Goal: Task Accomplishment & Management: Use online tool/utility

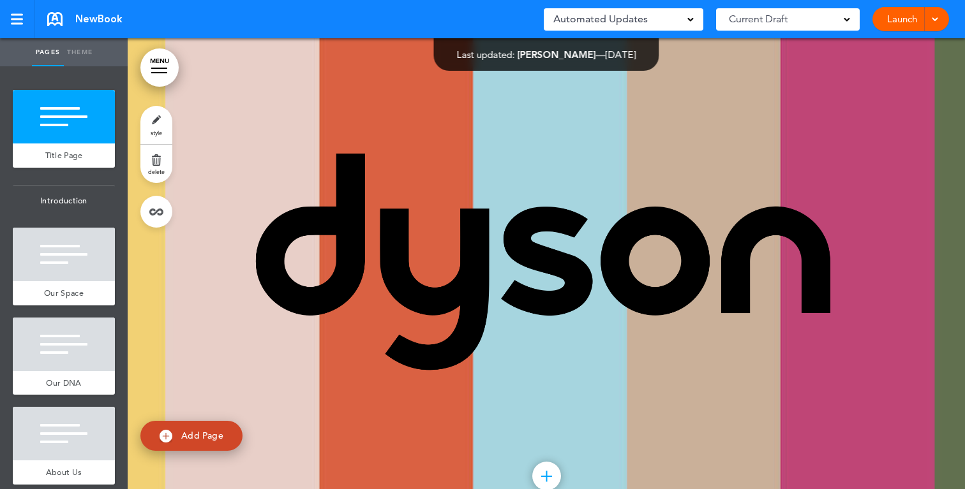
click at [927, 24] on div at bounding box center [933, 19] width 13 height 24
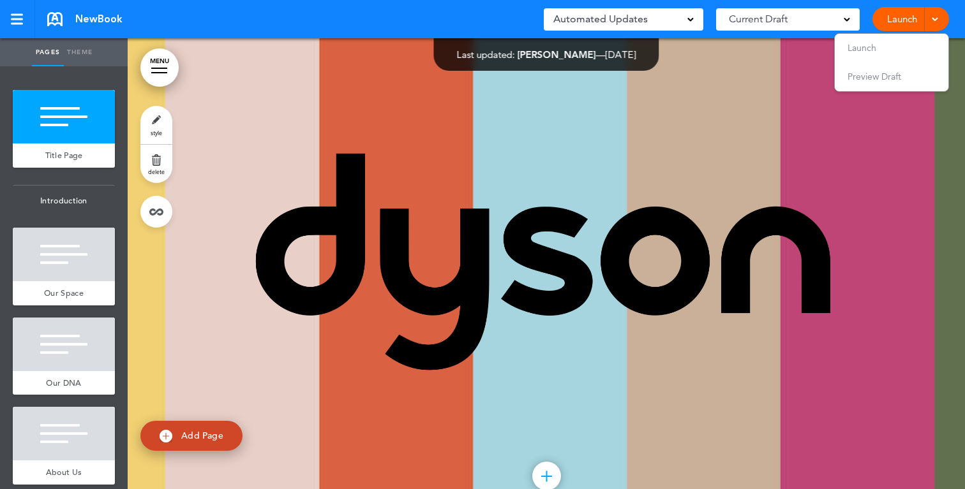
click at [899, 22] on link "Launch" at bounding box center [902, 19] width 40 height 24
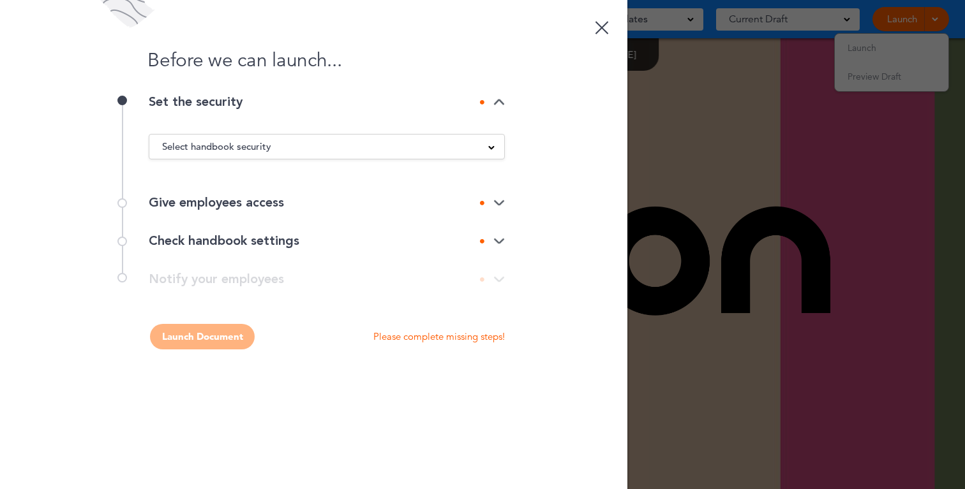
click at [274, 154] on div "Select handbook security Public link Private link Unlisted link" at bounding box center [327, 147] width 356 height 26
click at [248, 147] on span "Select handbook security" at bounding box center [216, 147] width 109 height 18
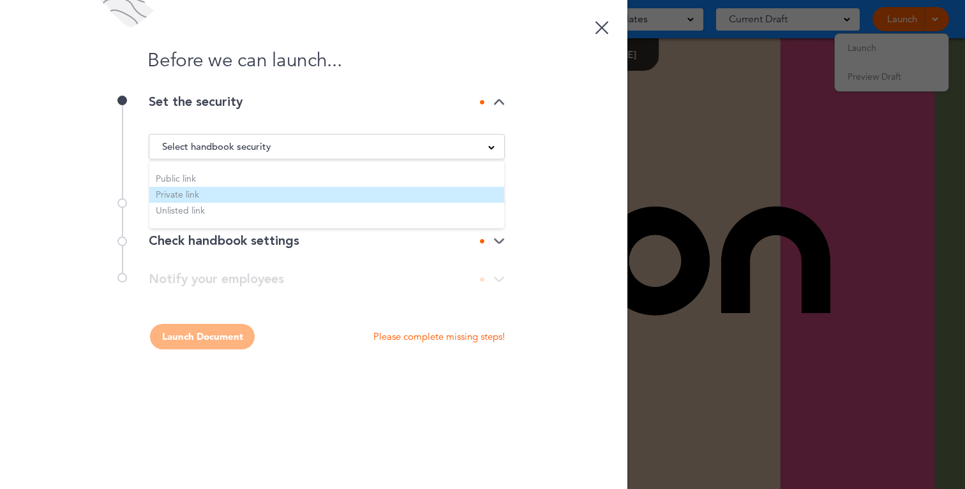
click at [230, 189] on li "Private link" at bounding box center [326, 195] width 355 height 16
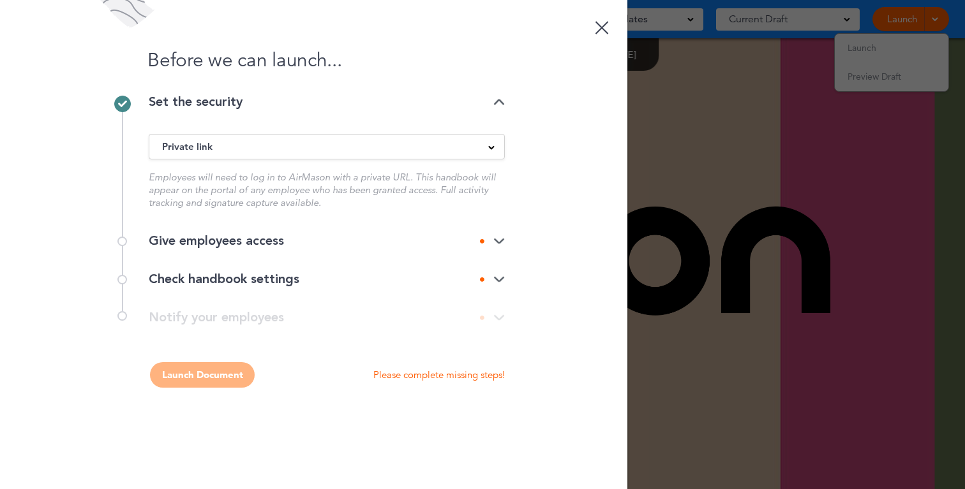
click at [239, 244] on div "Give employees access" at bounding box center [327, 241] width 356 height 13
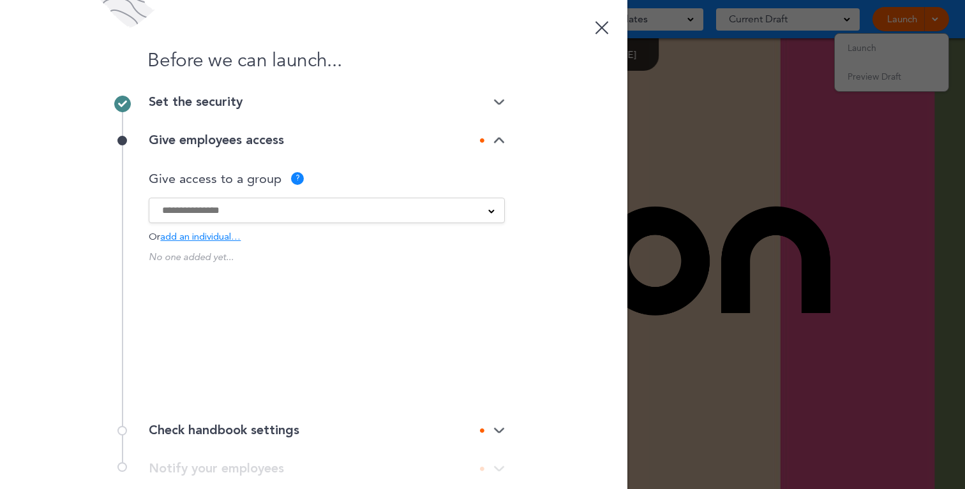
click at [241, 221] on div "no" at bounding box center [327, 211] width 356 height 26
click at [221, 209] on input at bounding box center [318, 211] width 313 height 14
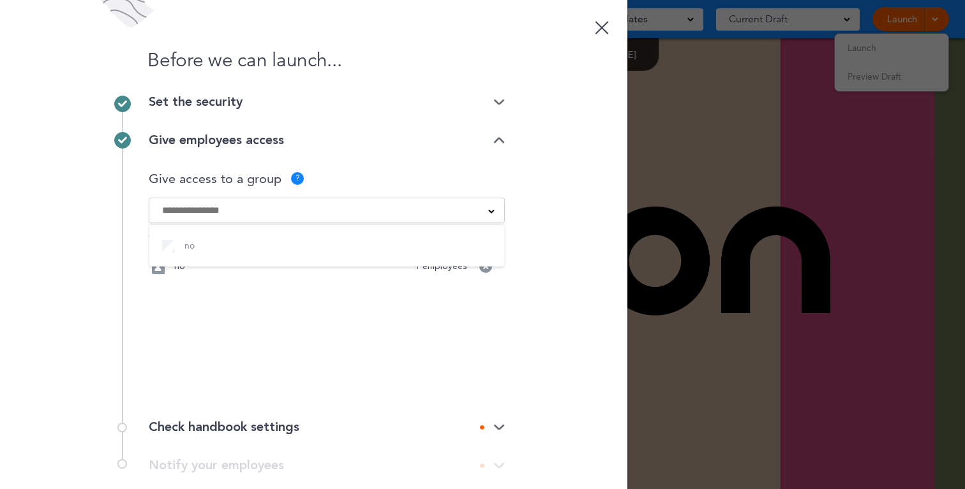
click at [183, 282] on div "no 1 employees" at bounding box center [327, 267] width 356 height 36
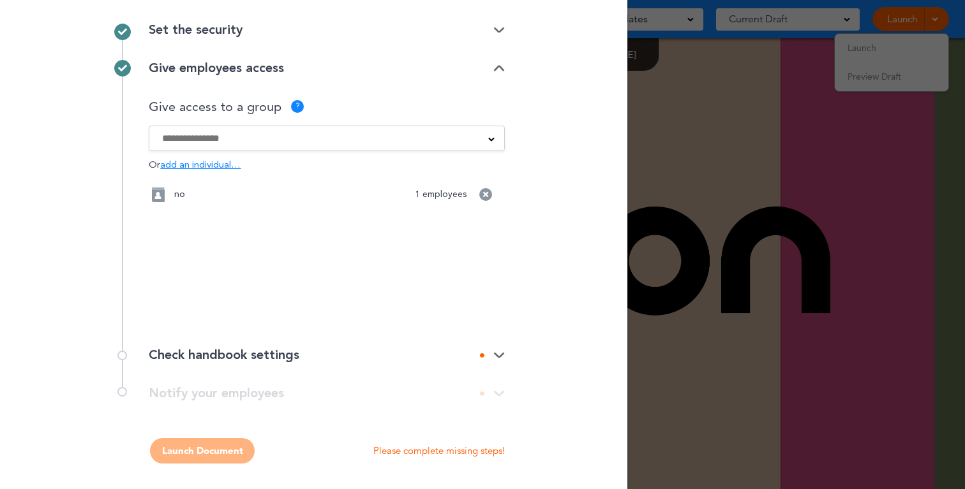
click at [450, 350] on div "Check handbook settings" at bounding box center [327, 355] width 356 height 13
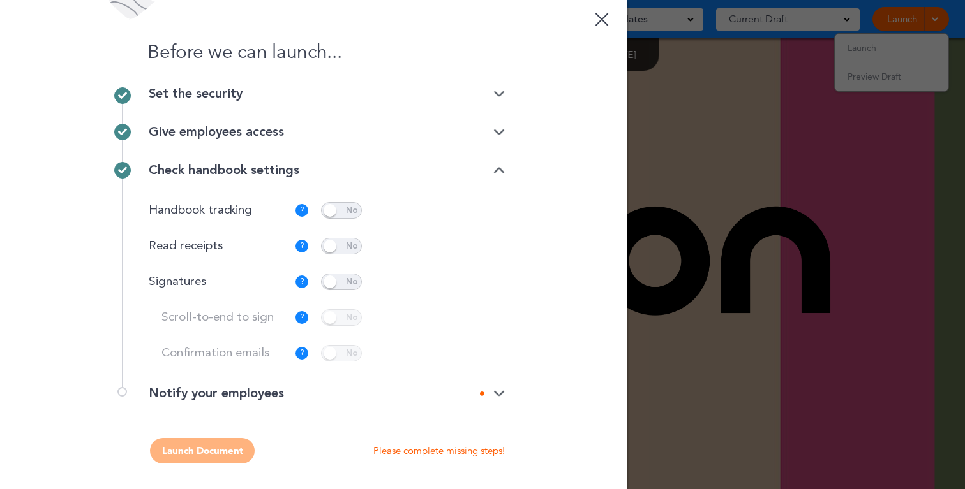
scroll to position [8, 0]
click at [339, 254] on span at bounding box center [341, 246] width 41 height 17
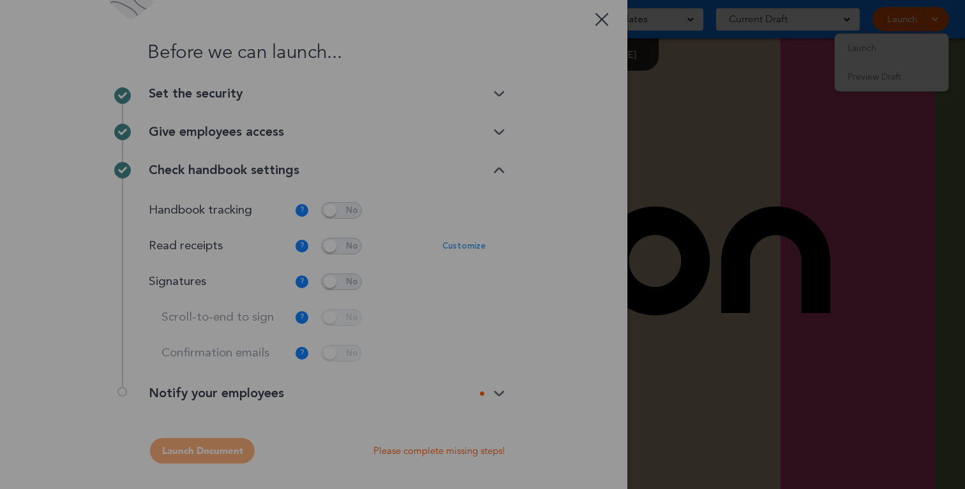
click at [341, 283] on div at bounding box center [482, 244] width 965 height 489
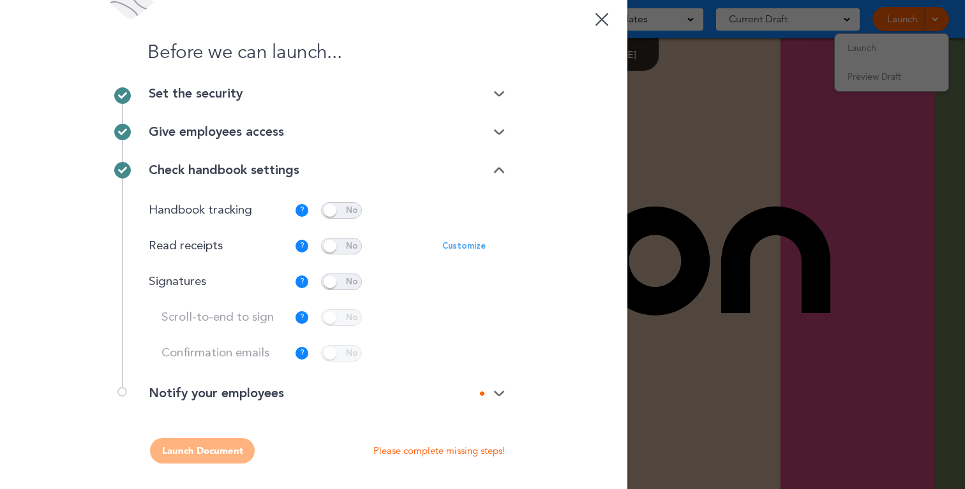
click at [341, 283] on span at bounding box center [341, 282] width 41 height 17
click at [345, 318] on span at bounding box center [341, 318] width 41 height 17
click at [344, 359] on span at bounding box center [341, 353] width 41 height 17
click at [491, 390] on div at bounding box center [492, 394] width 25 height 8
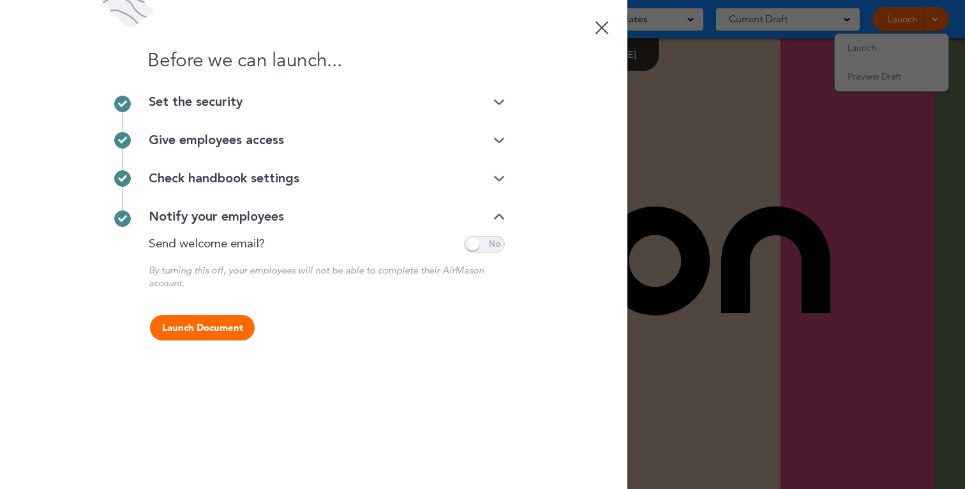
click at [489, 250] on span at bounding box center [484, 244] width 41 height 17
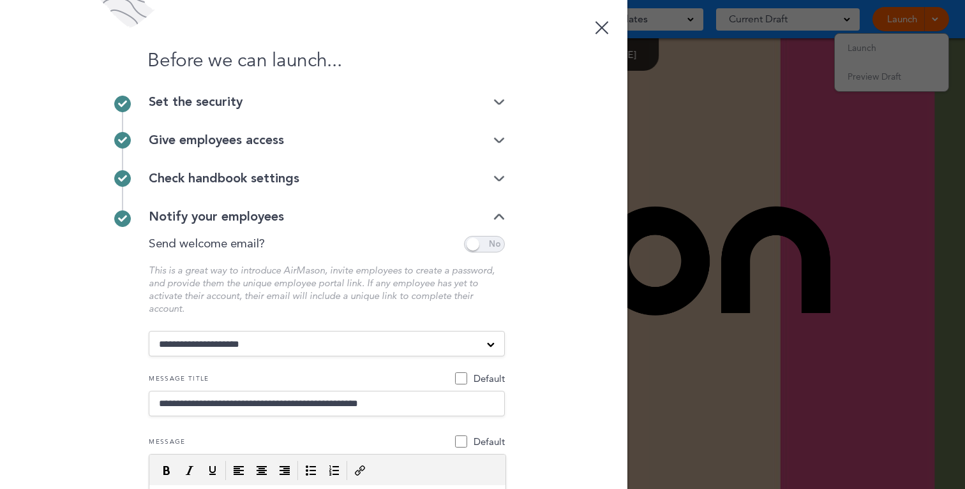
select select "**********"
click option "**********" at bounding box center [0, 0] width 0 height 0
select select "**********"
click option "**********" at bounding box center [0, 0] width 0 height 0
type input "**********"
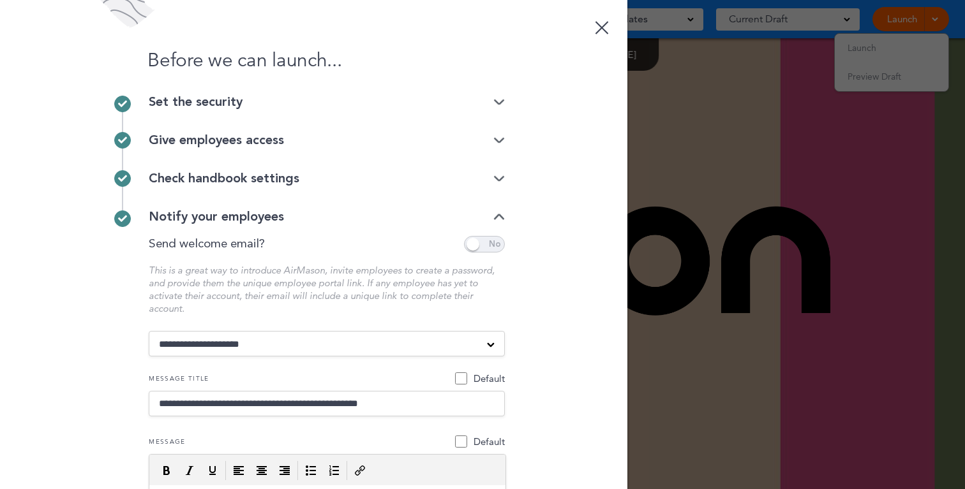
click at [567, 315] on div "Before we can launch... Set the security Private link Public link Private link …" at bounding box center [313, 244] width 627 height 489
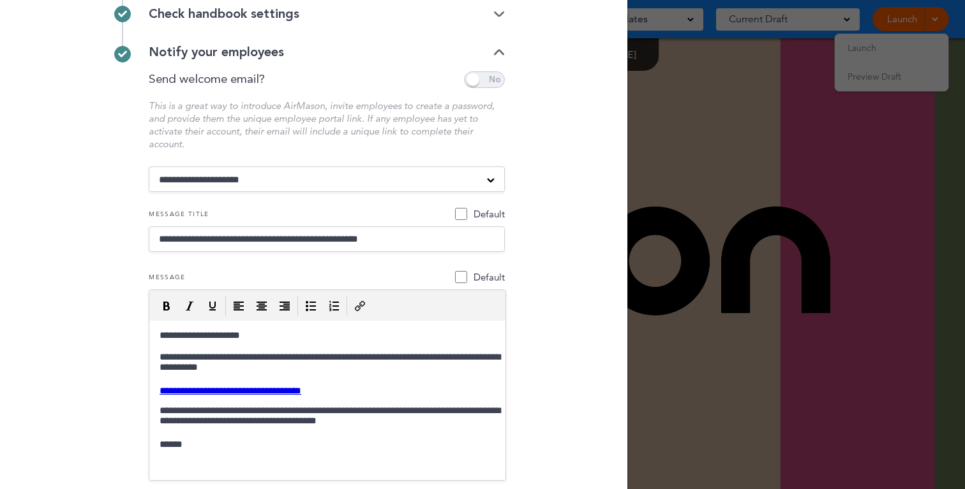
scroll to position [172, 0]
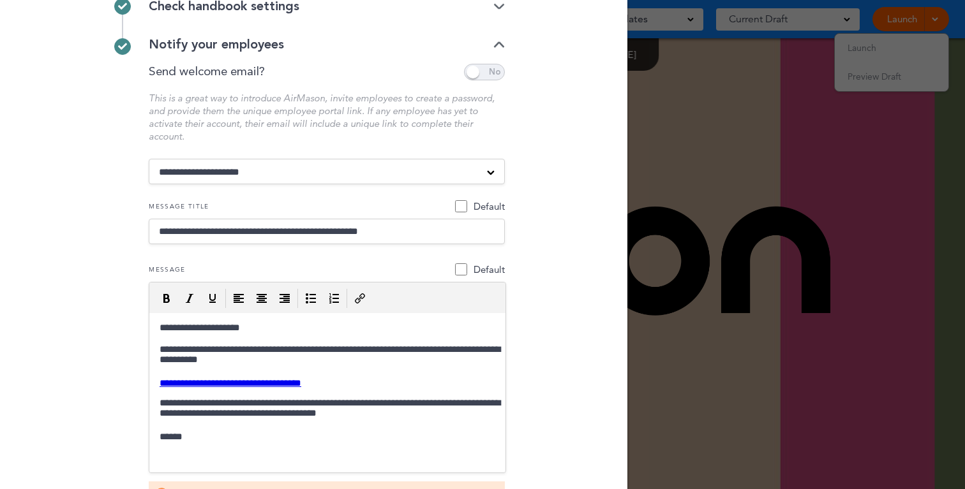
select select "**********"
click option "**********" at bounding box center [0, 0] width 0 height 0
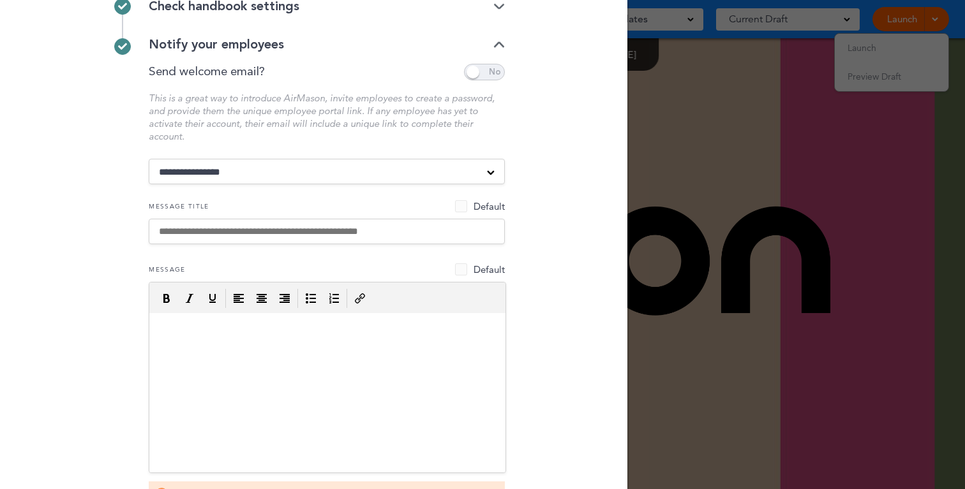
select select "**********"
click option "**********" at bounding box center [0, 0] width 0 height 0
type input "**********"
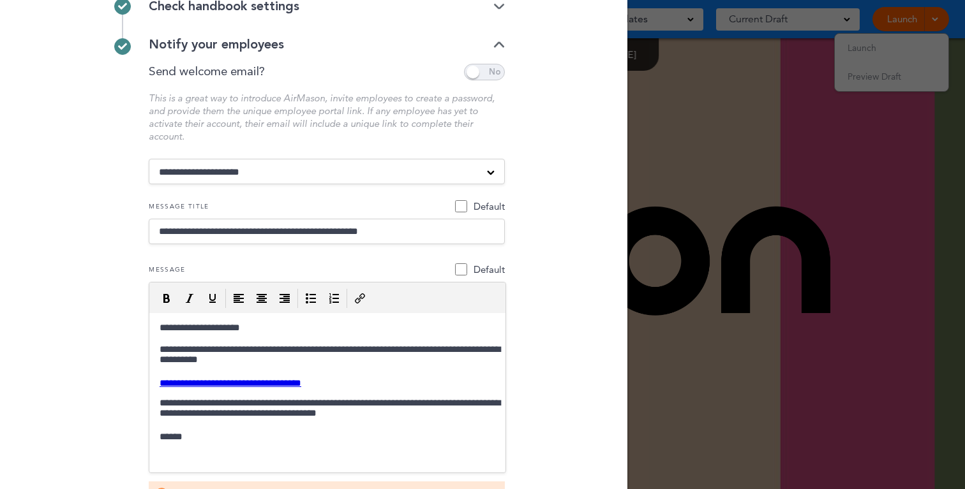
click at [334, 124] on p "This is a great way to introduce AirMason, invite employees to create a passwor…" at bounding box center [327, 117] width 356 height 51
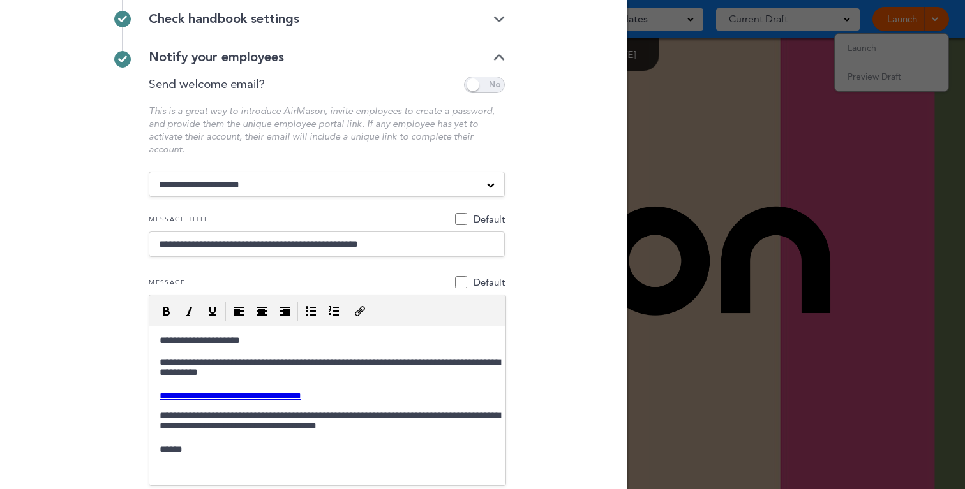
scroll to position [158, 0]
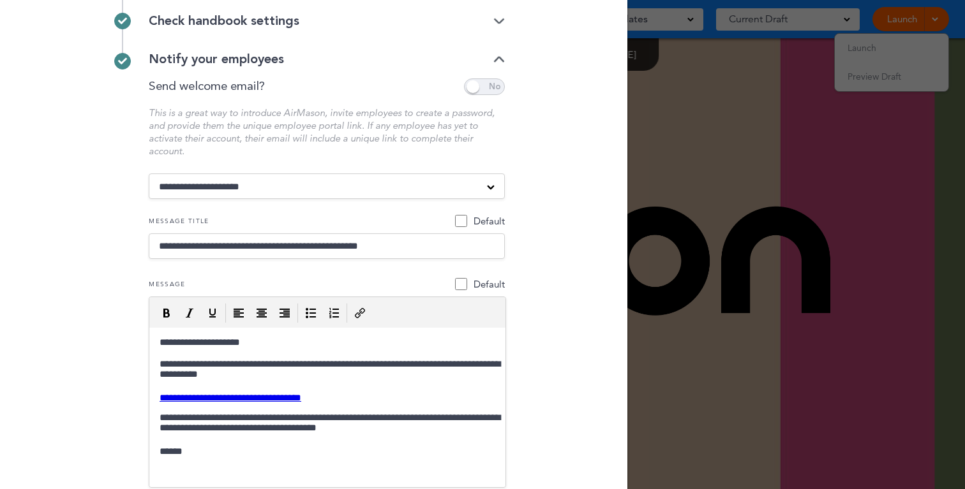
click at [492, 82] on span at bounding box center [484, 86] width 41 height 17
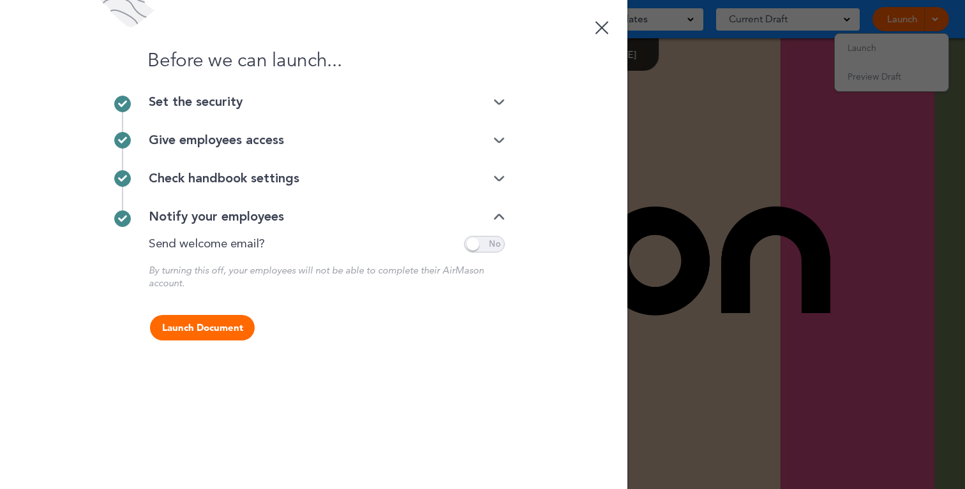
click at [477, 237] on span at bounding box center [484, 244] width 41 height 17
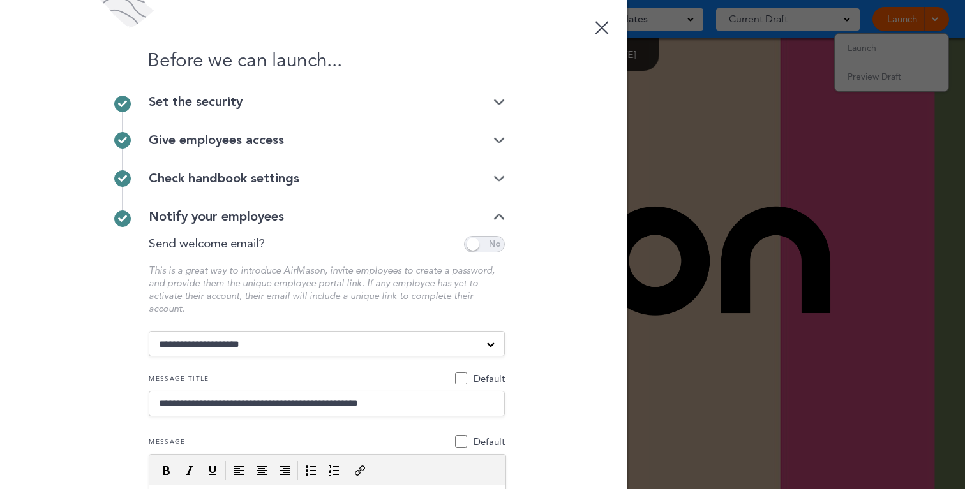
click option "**********" at bounding box center [0, 0] width 0 height 0
click at [614, 274] on div "Before we can launch... Set the security Private link Public link Private link …" at bounding box center [313, 244] width 627 height 489
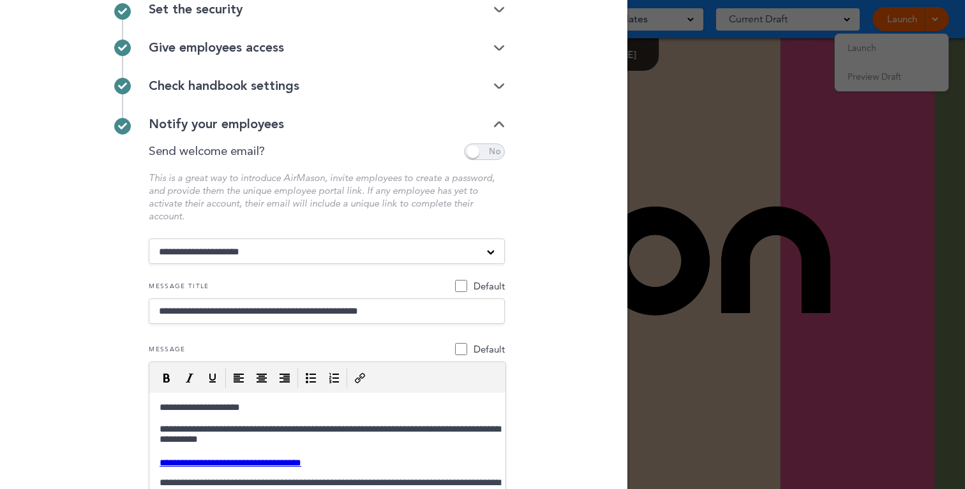
scroll to position [91, 0]
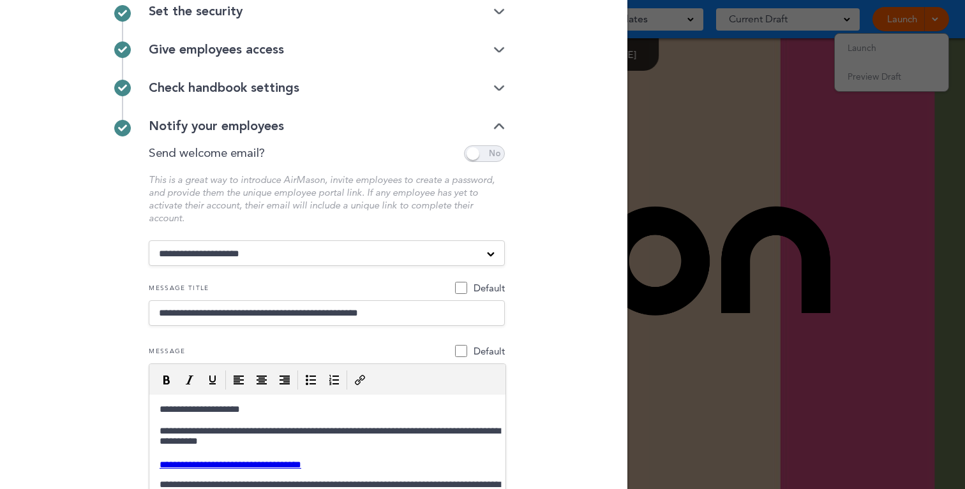
click at [679, 246] on div at bounding box center [482, 244] width 965 height 489
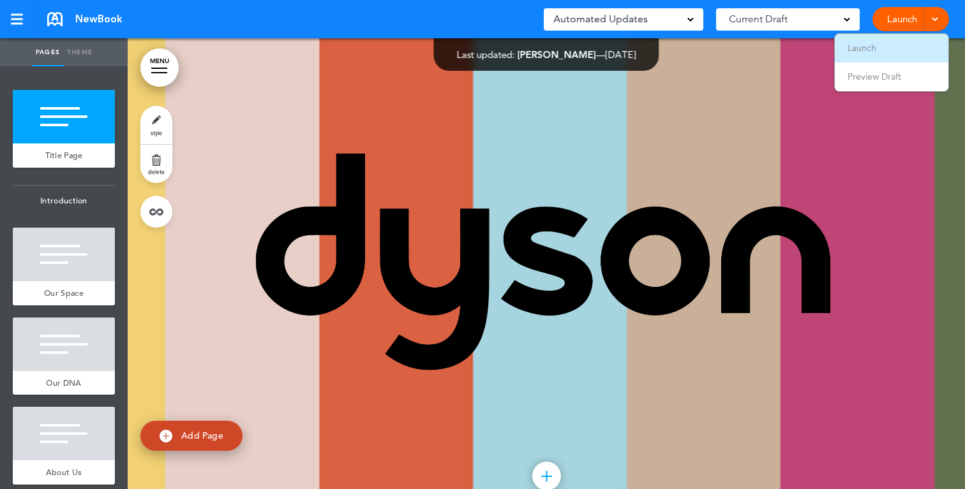
click at [870, 42] on li "Launch" at bounding box center [892, 48] width 114 height 29
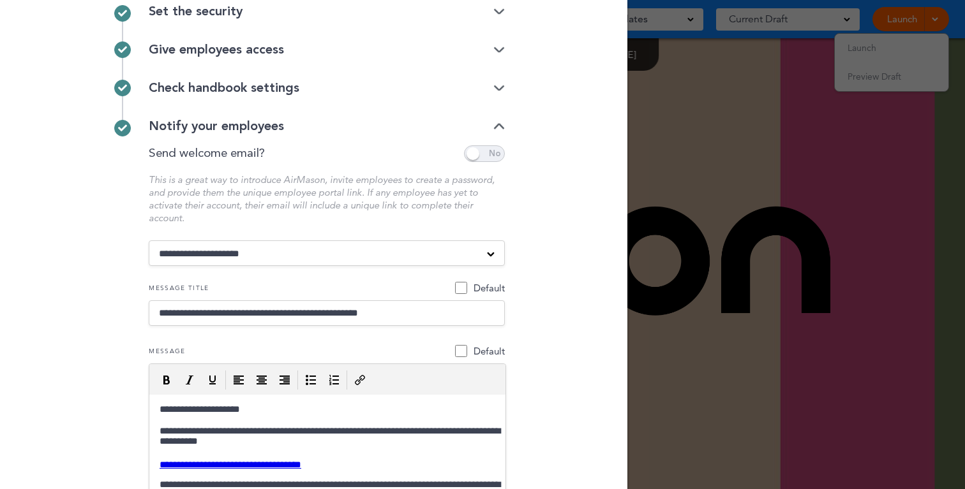
click at [544, 252] on div "Before we can launch... Set the security Private link Public link Private link …" at bounding box center [313, 244] width 627 height 489
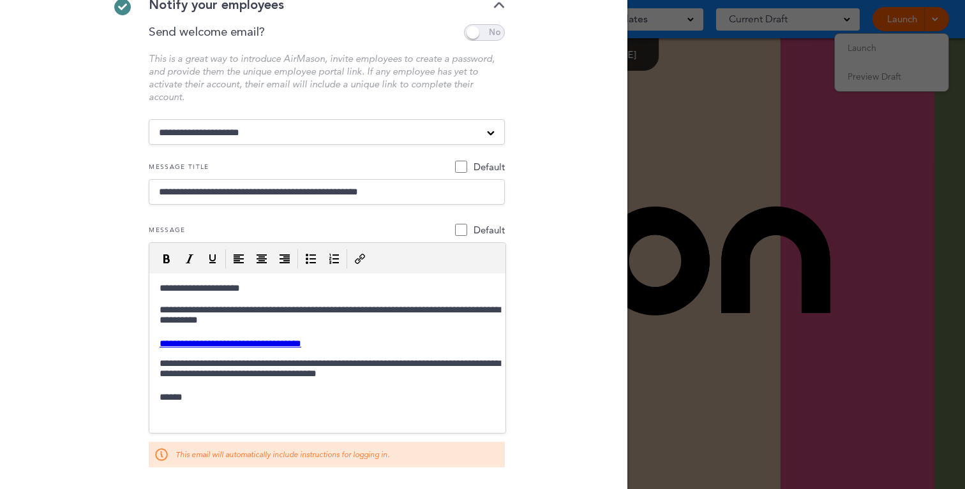
scroll to position [215, 0]
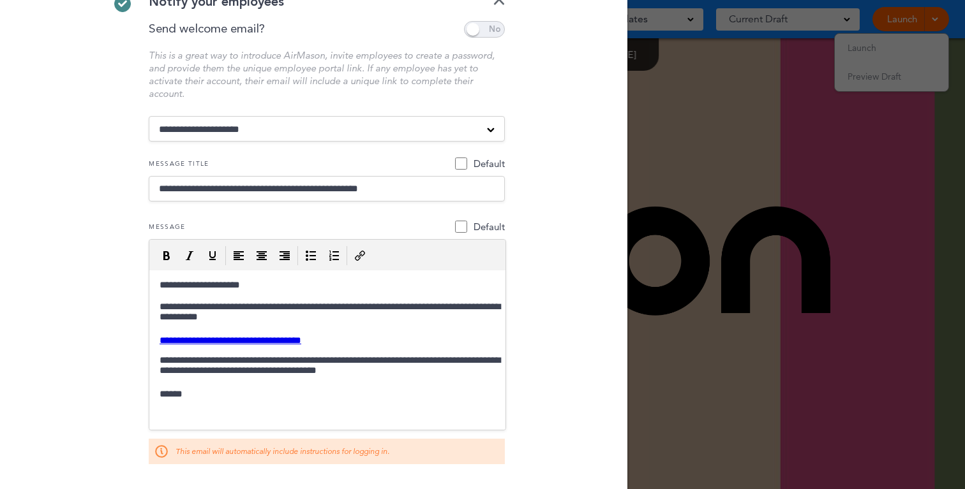
click at [743, 142] on div at bounding box center [482, 244] width 965 height 489
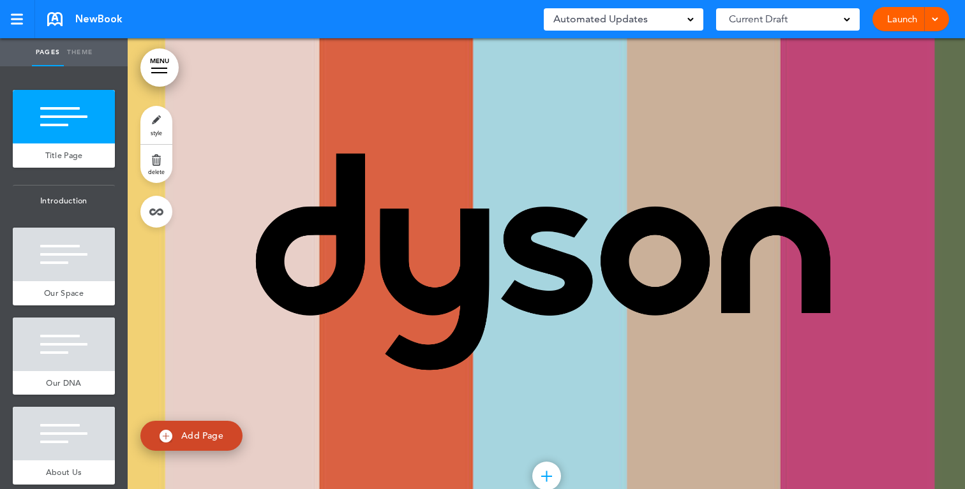
click at [895, 18] on link "Launch" at bounding box center [902, 19] width 40 height 24
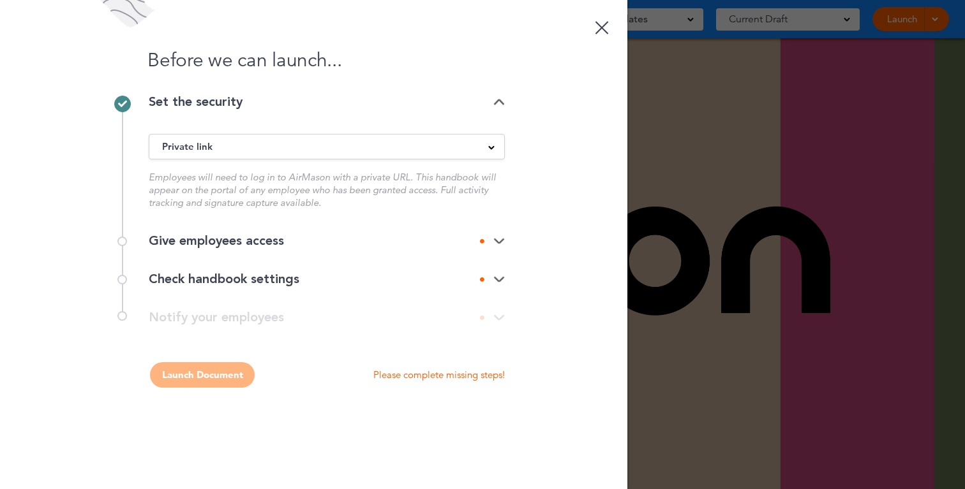
click at [341, 149] on div "Private link" at bounding box center [326, 147] width 355 height 14
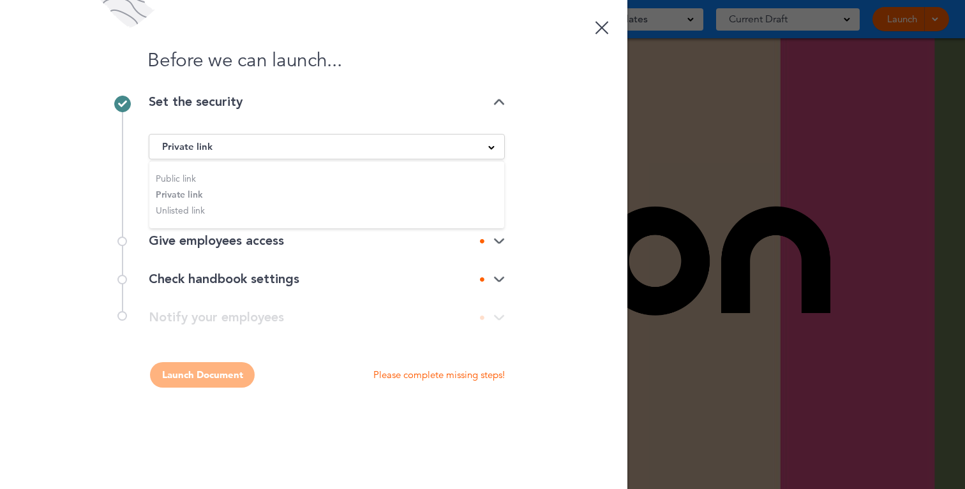
click at [329, 170] on ul "Public link Private link Unlisted link" at bounding box center [326, 195] width 355 height 68
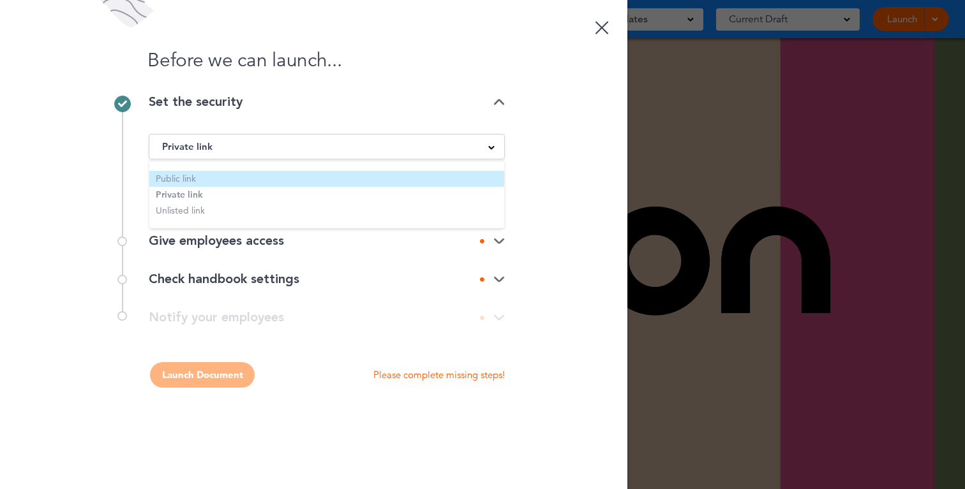
click at [230, 176] on li "Public link" at bounding box center [326, 179] width 355 height 16
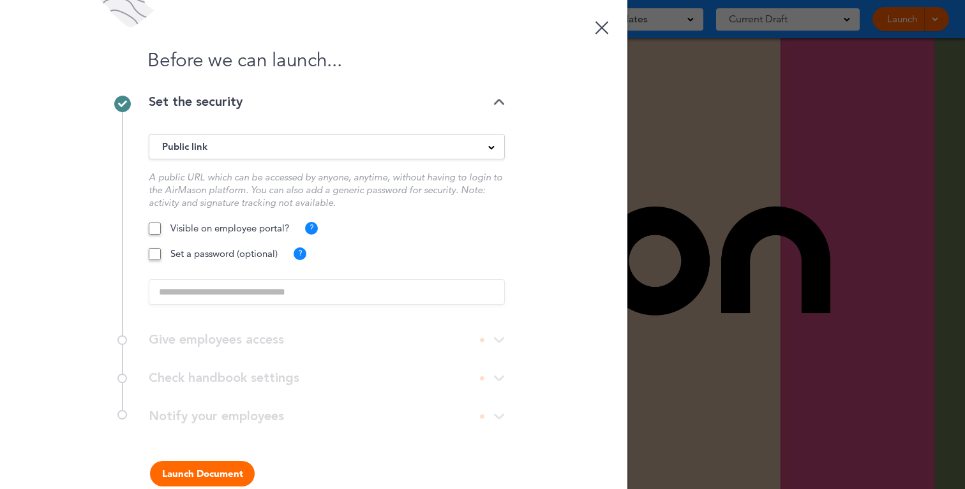
click at [271, 141] on div "Public link" at bounding box center [326, 147] width 355 height 14
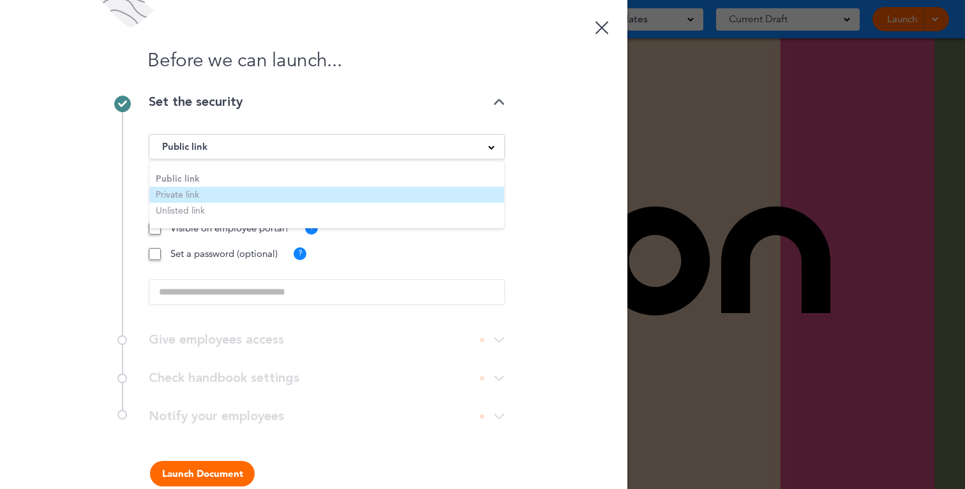
click at [239, 191] on li "Private link" at bounding box center [326, 195] width 355 height 16
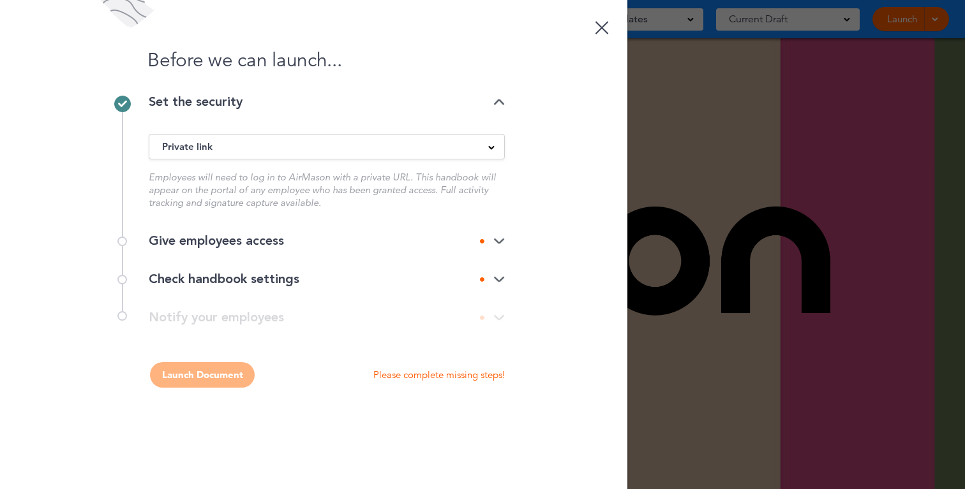
click at [223, 239] on div "Give employees access" at bounding box center [327, 241] width 356 height 13
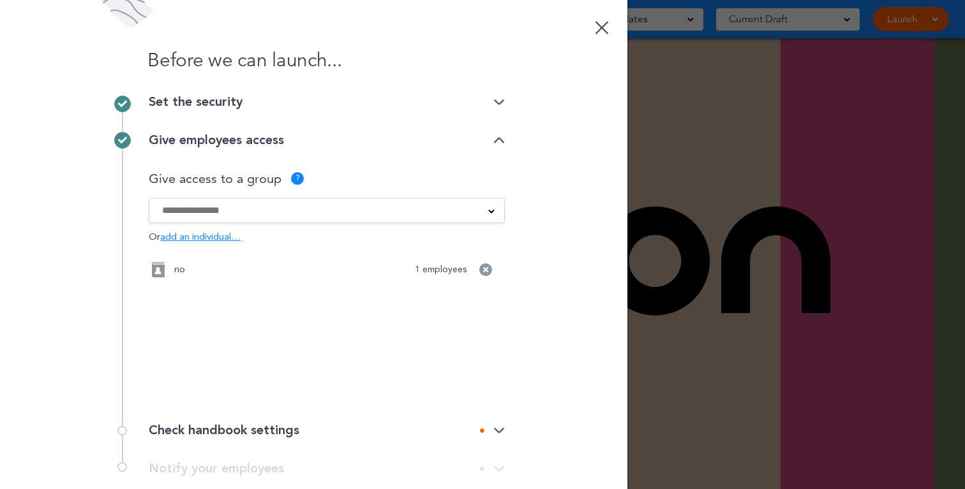
click at [228, 204] on input at bounding box center [318, 211] width 313 height 14
click at [207, 240] on ul "no" at bounding box center [326, 246] width 355 height 42
click at [276, 301] on div "no 1 employees Would you like to create a group?" at bounding box center [327, 322] width 356 height 140
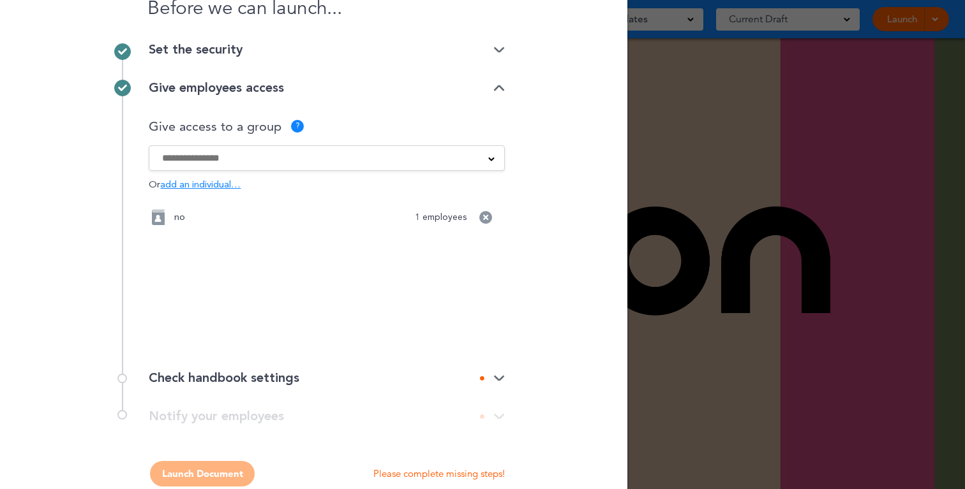
click at [262, 382] on div "Check handbook settings" at bounding box center [327, 378] width 356 height 13
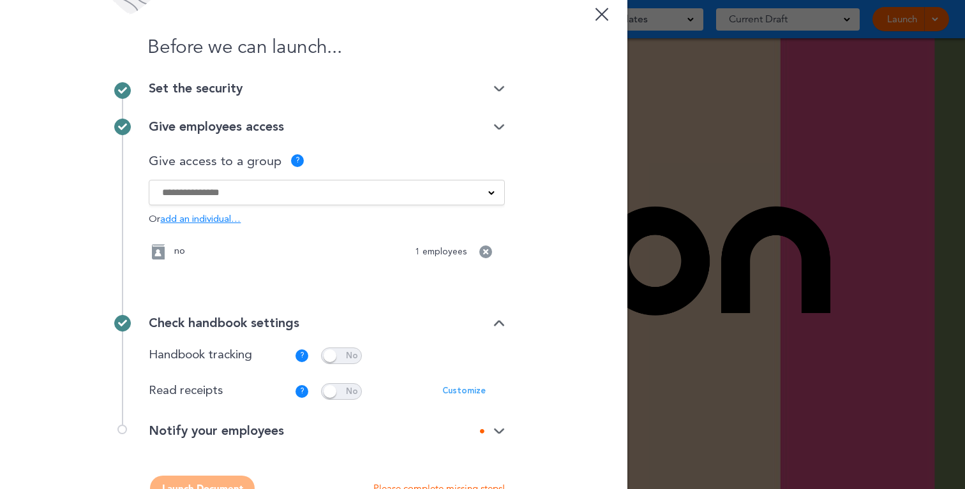
scroll to position [8, 0]
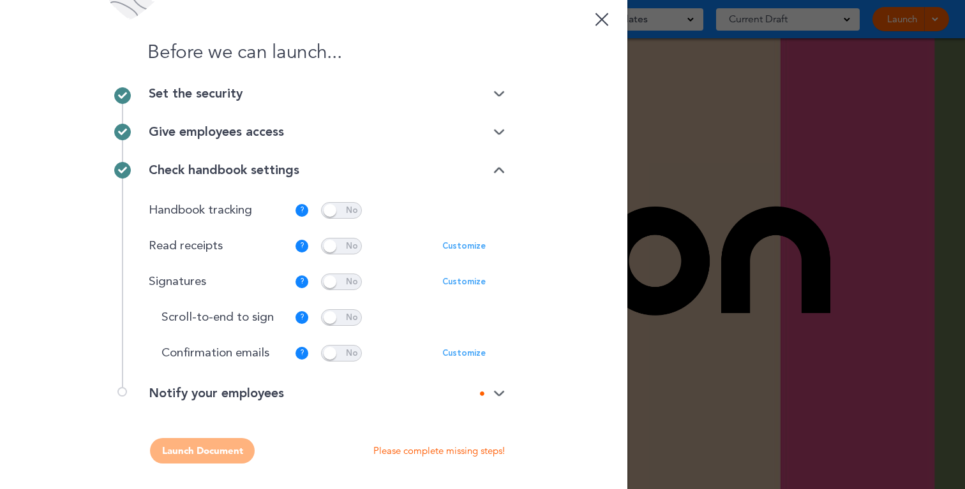
click at [306, 402] on div "Notify your employees" at bounding box center [327, 400] width 356 height 26
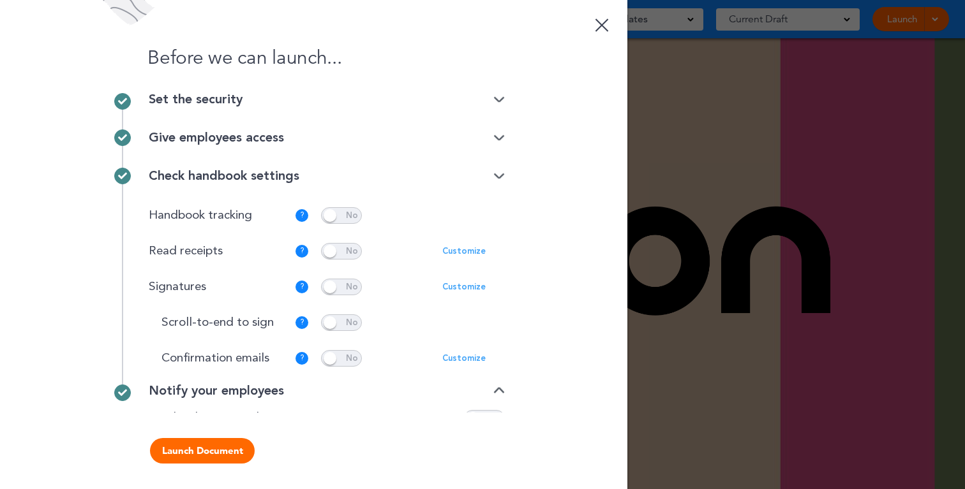
scroll to position [0, 0]
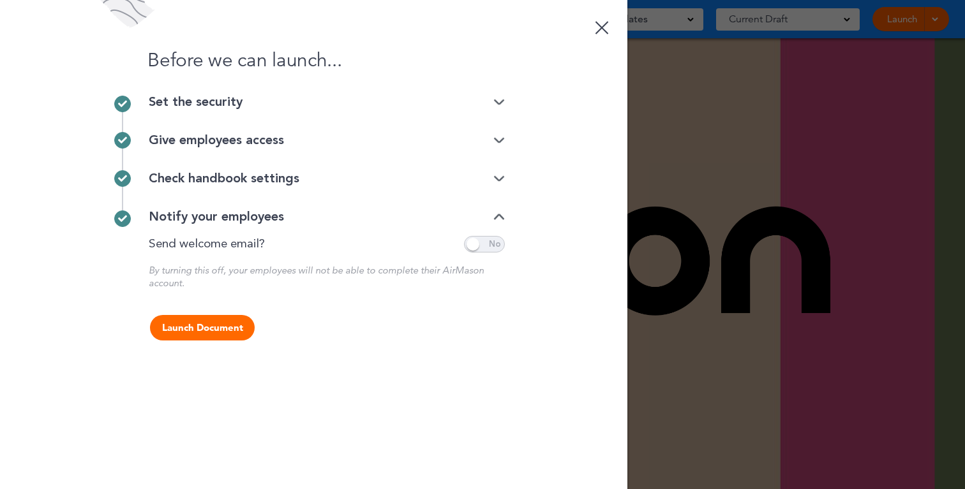
click at [485, 244] on span at bounding box center [484, 244] width 41 height 17
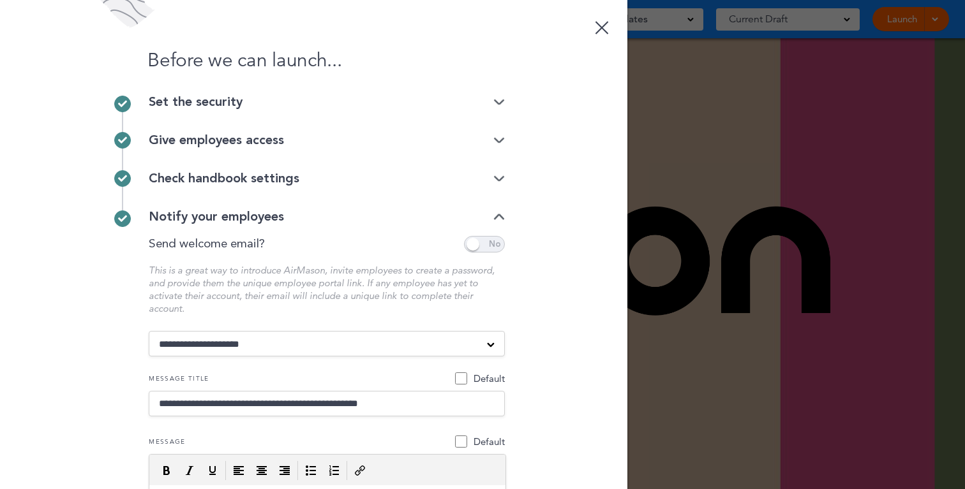
click option "**********" at bounding box center [0, 0] width 0 height 0
click at [370, 288] on p "This is a great way to introduce AirMason, invite employees to create a passwor…" at bounding box center [327, 289] width 356 height 51
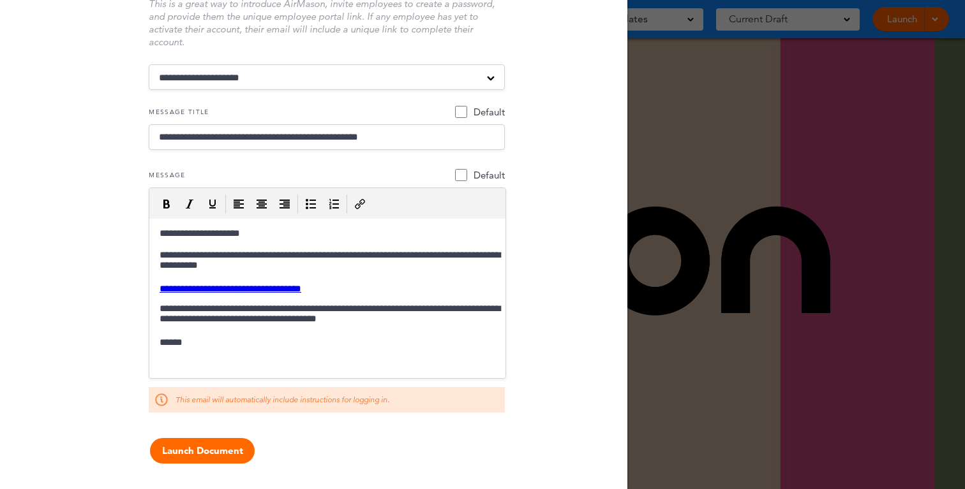
scroll to position [267, 0]
click at [235, 438] on button "Launch Document" at bounding box center [202, 451] width 105 height 26
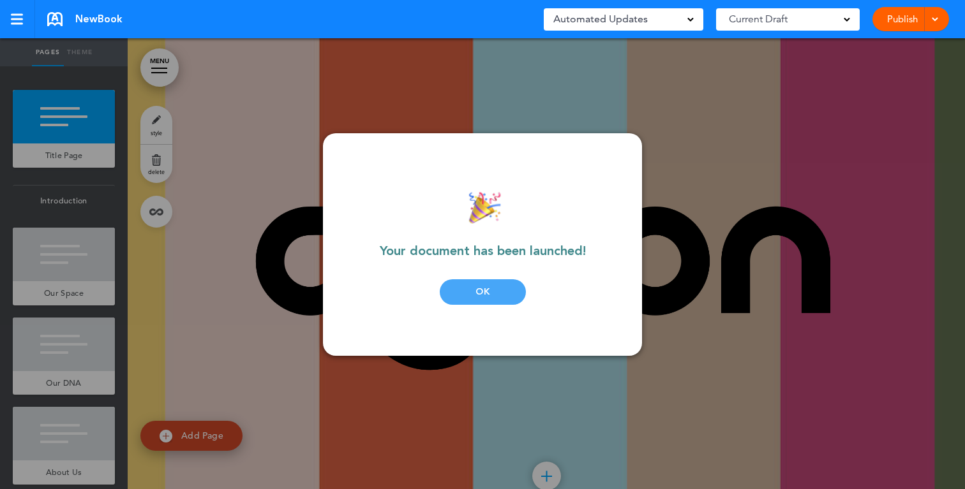
click at [484, 297] on div "OK" at bounding box center [483, 293] width 86 height 26
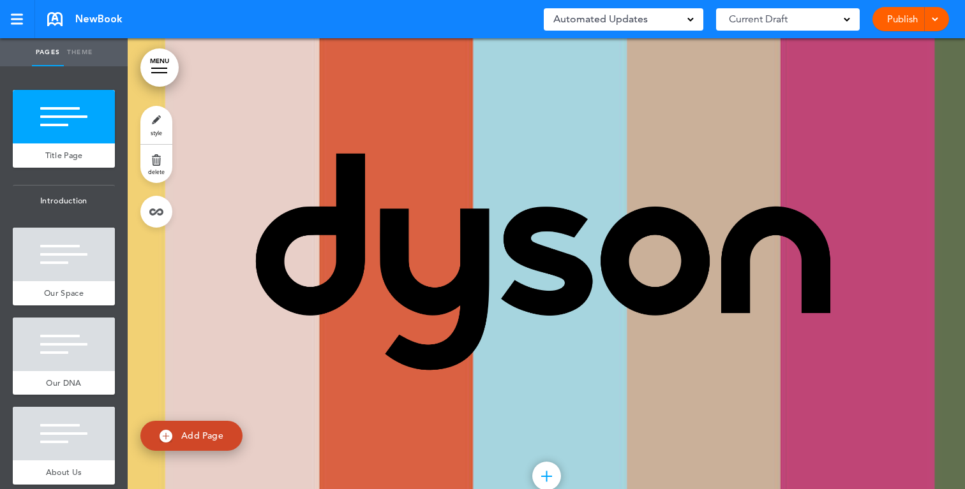
click at [158, 160] on link "delete" at bounding box center [156, 164] width 32 height 38
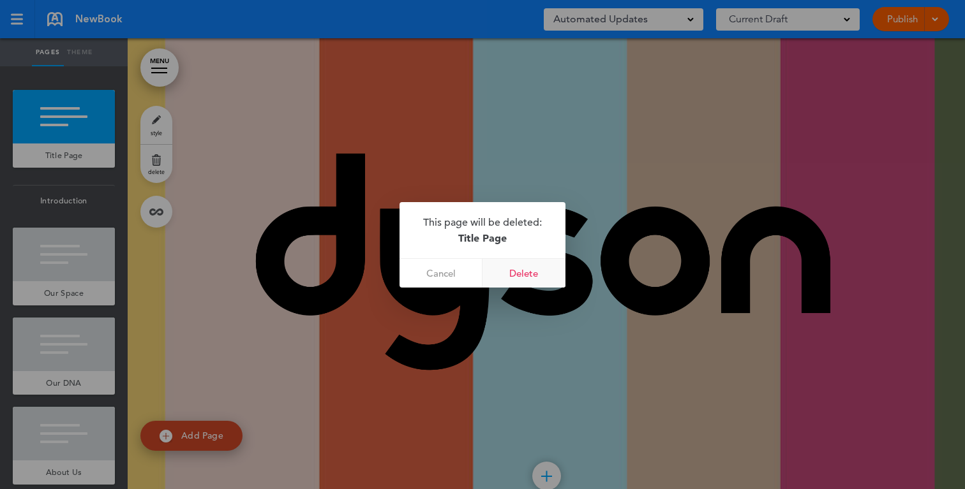
click at [509, 274] on link "Delete" at bounding box center [523, 273] width 83 height 29
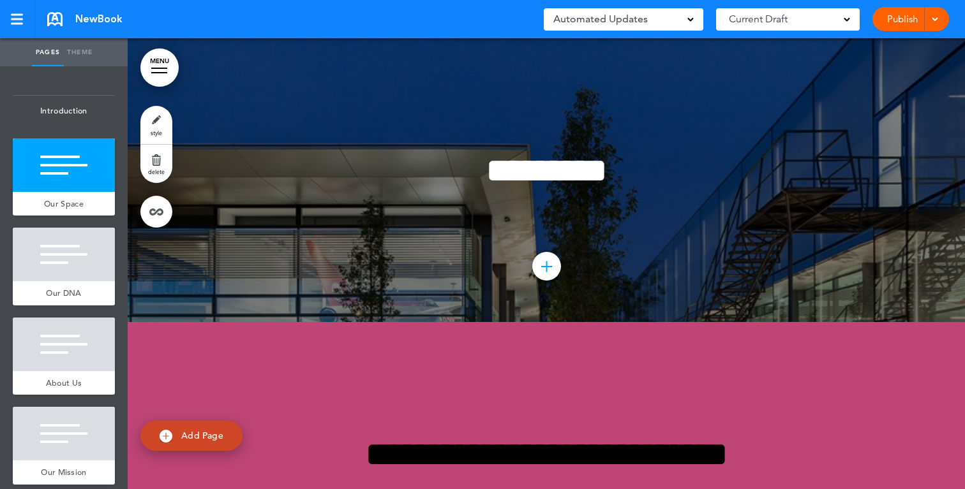
click at [159, 162] on link "delete" at bounding box center [156, 164] width 32 height 38
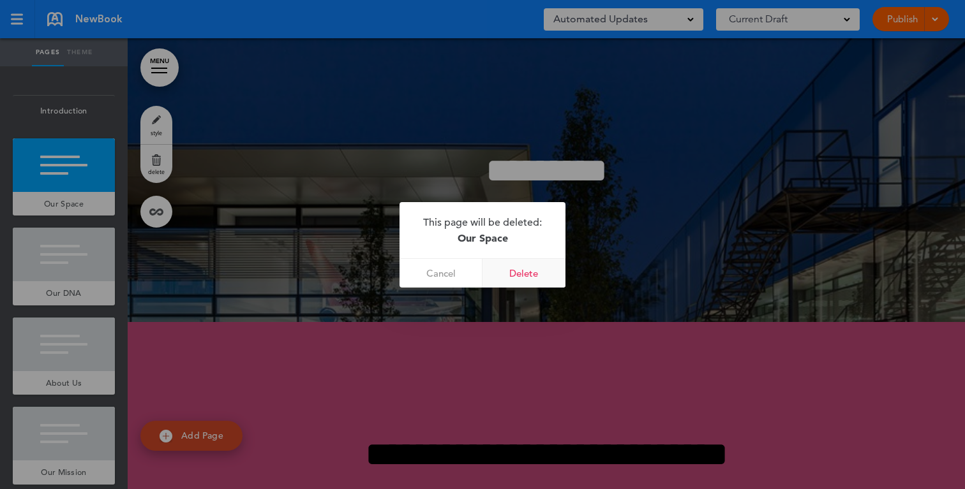
click at [534, 280] on link "Delete" at bounding box center [523, 273] width 83 height 29
